Goal: Transaction & Acquisition: Purchase product/service

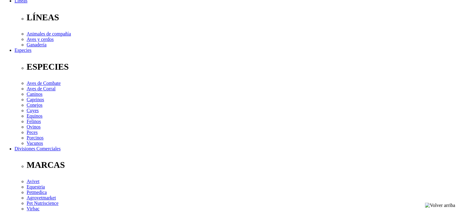
scroll to position [218, 0]
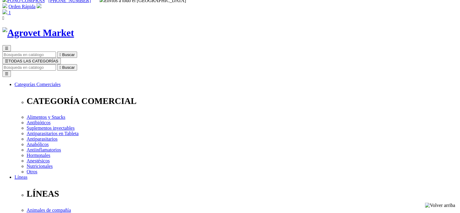
scroll to position [0, 0]
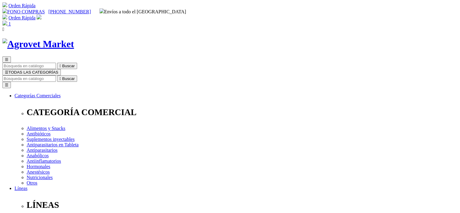
click at [35, 15] on link "Orden Rápida" at bounding box center [21, 17] width 27 height 5
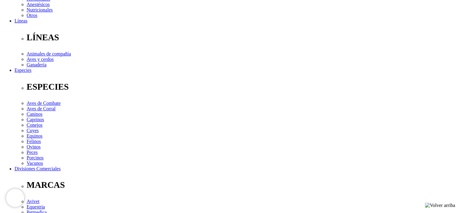
scroll to position [212, 0]
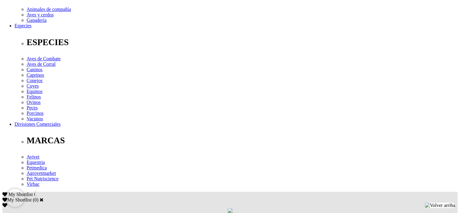
drag, startPoint x: 176, startPoint y: 111, endPoint x: 128, endPoint y: 113, distance: 47.3
copy p "Av. Canada Nro. 3792 - 3798"
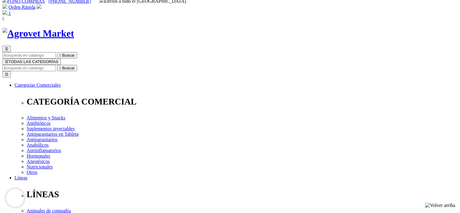
scroll to position [0, 0]
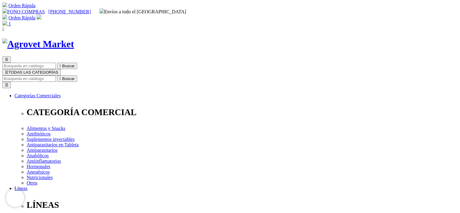
click at [7, 21] on img at bounding box center [4, 23] width 5 height 5
radio input "true"
drag, startPoint x: 135, startPoint y: 160, endPoint x: 142, endPoint y: 159, distance: 7.3
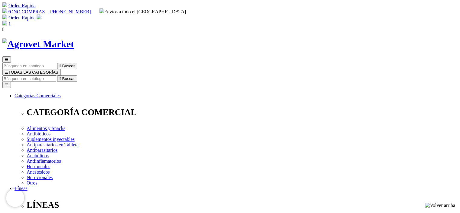
type input "dina"
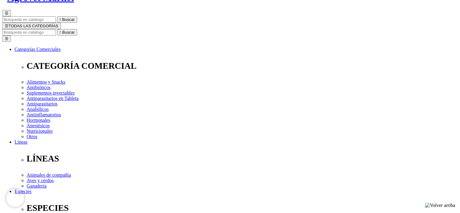
scroll to position [121, 0]
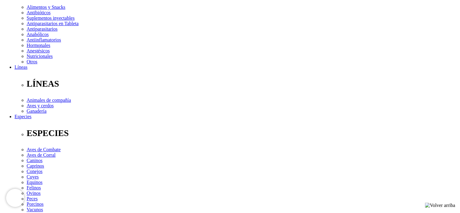
type input "ore"
select select "DNI"
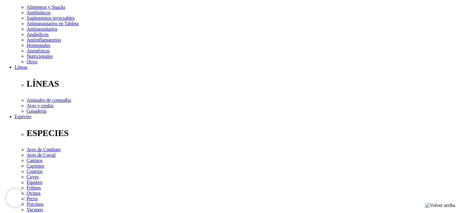
type input "07528064"
select select "Otra_actividad"
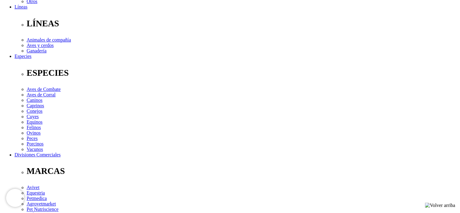
scroll to position [182, 0]
type input "dore1270@hotmail.com"
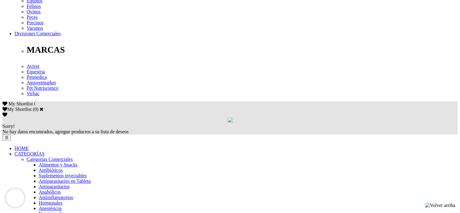
scroll to position [303, 0]
checkbox input "true"
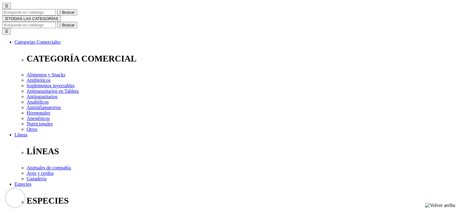
scroll to position [61, 0]
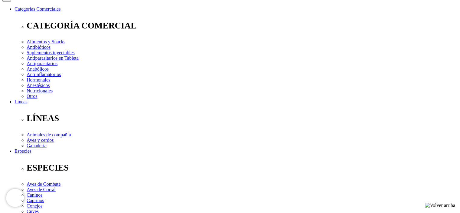
scroll to position [148, 0]
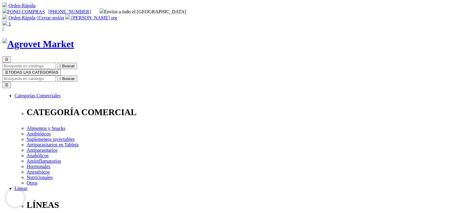
click at [7, 21] on img at bounding box center [4, 23] width 5 height 5
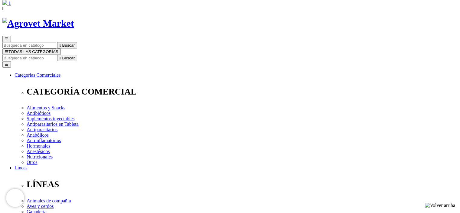
scroll to position [30, 0]
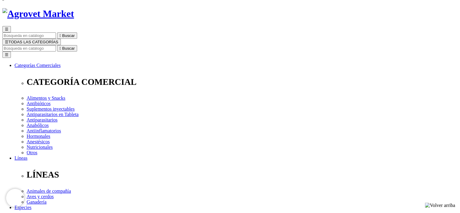
select select "[GEOGRAPHIC_DATA]"
select select
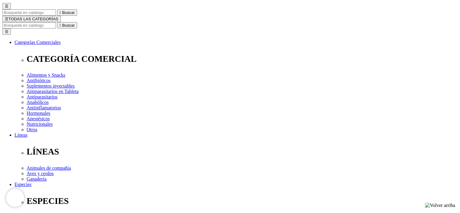
scroll to position [91, 0]
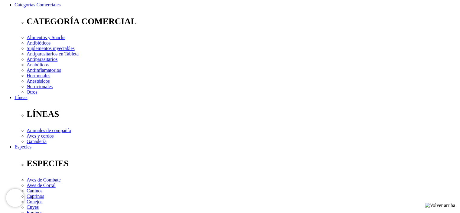
select select "3"
select select "95"
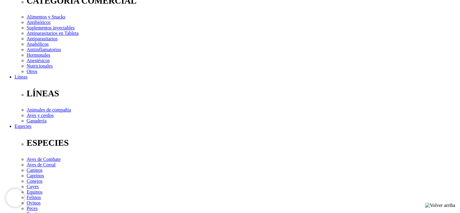
scroll to position [151, 0]
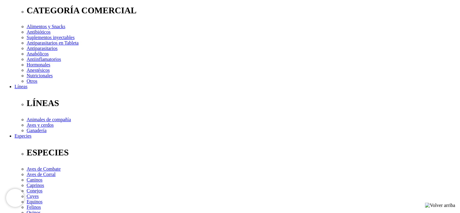
scroll to position [121, 0]
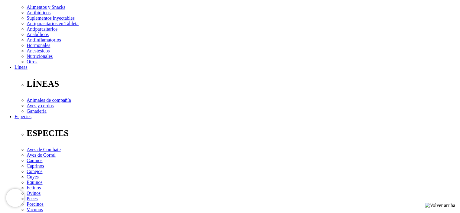
type input "General Cordova"
select select "127"
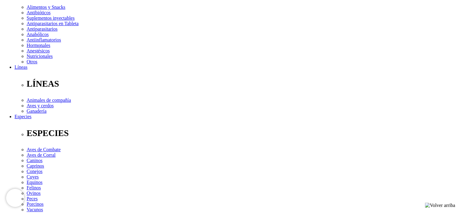
type input "G"
type input "a"
select select "95"
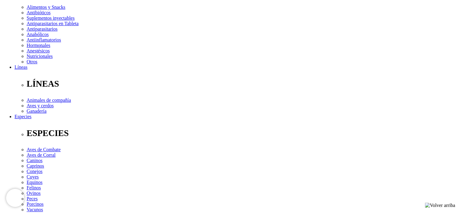
type input "general cordova 389"
select select "Boleta"
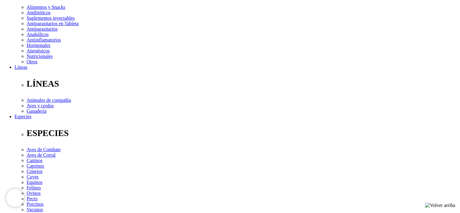
type input "940422260"
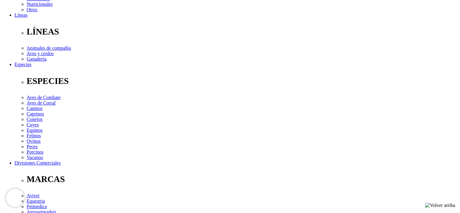
scroll to position [174, 0]
